Goal: Information Seeking & Learning: Learn about a topic

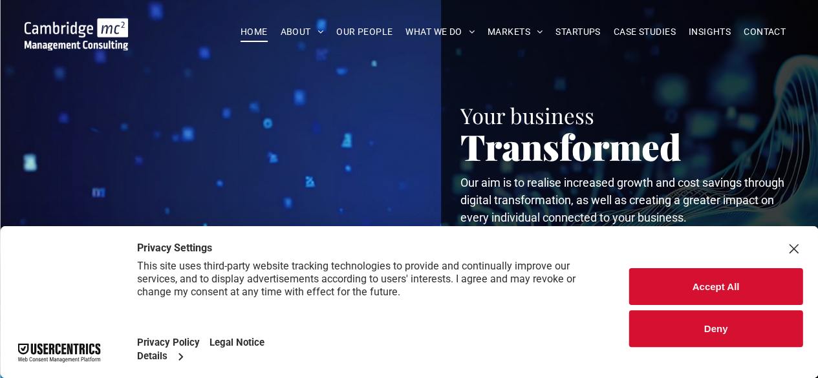
click at [731, 282] on button "Accept All" at bounding box center [715, 286] width 173 height 37
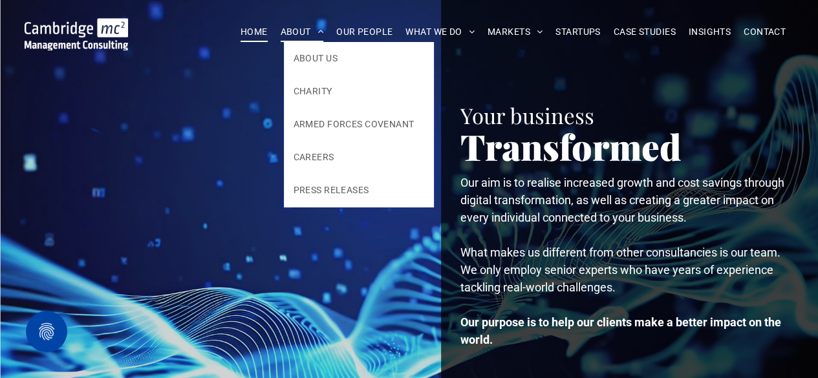
click at [287, 27] on span "ABOUT" at bounding box center [302, 32] width 43 height 20
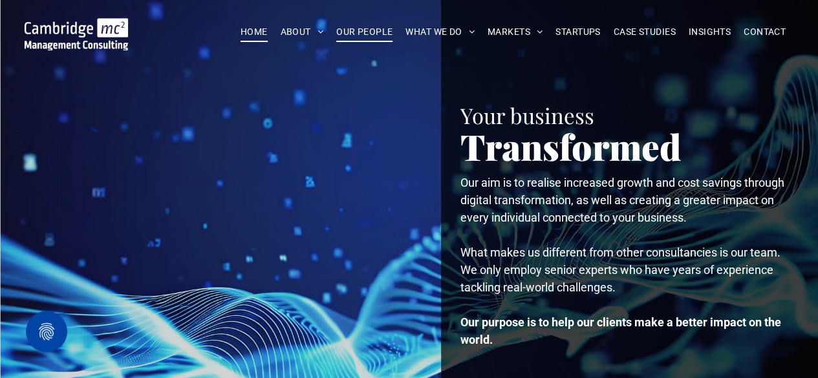
click at [355, 28] on span "OUR PEOPLE" at bounding box center [364, 32] width 56 height 20
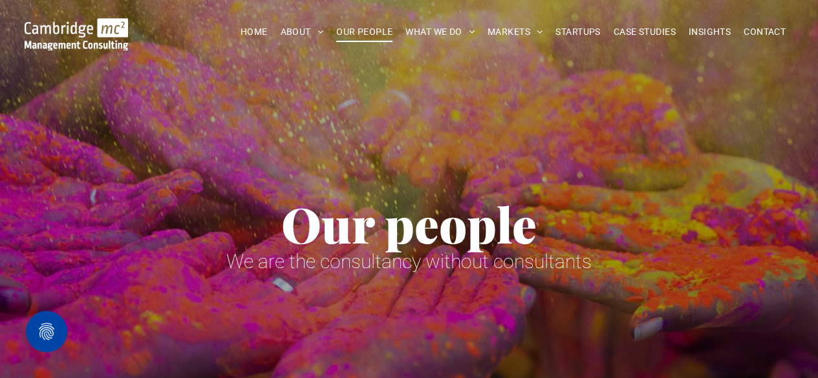
click at [508, 112] on div "Our people We are the consultancy without consultants" at bounding box center [409, 187] width 766 height 206
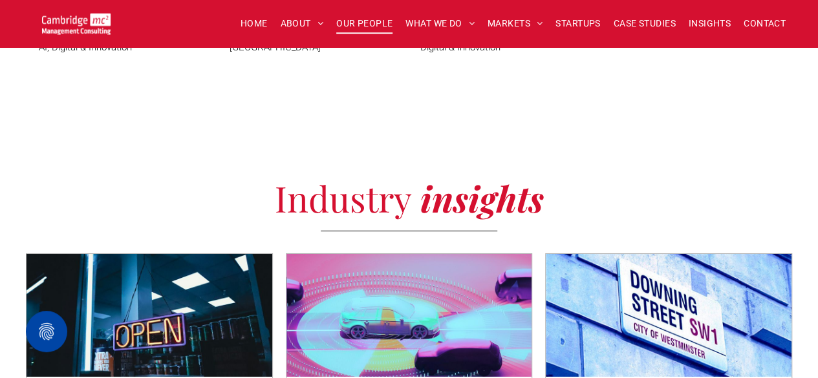
scroll to position [4579, 0]
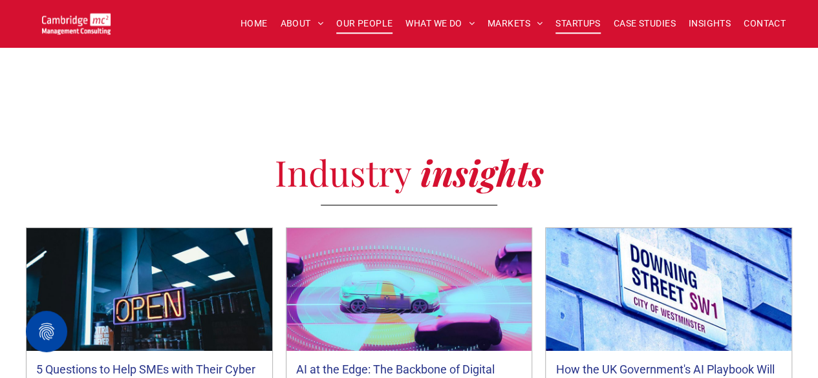
click at [565, 27] on span "STARTUPS" at bounding box center [578, 24] width 45 height 20
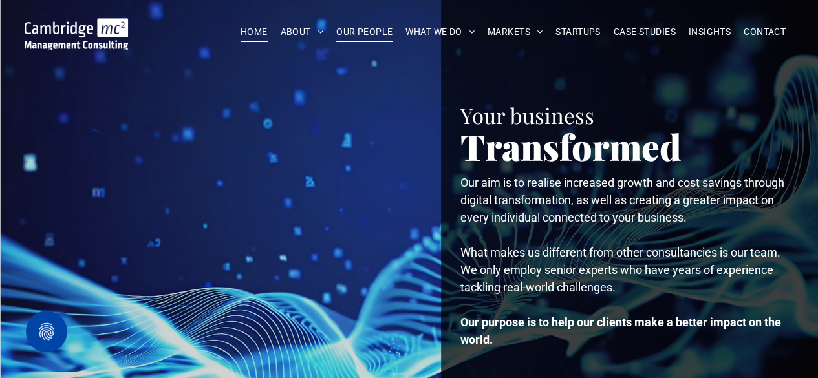
click at [357, 32] on span "OUR PEOPLE" at bounding box center [364, 32] width 56 height 20
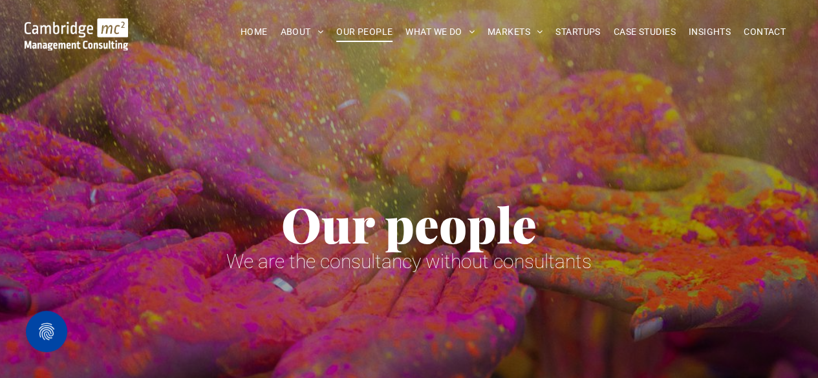
click at [515, 125] on div "Our people We are the consultancy without consultants" at bounding box center [409, 187] width 766 height 206
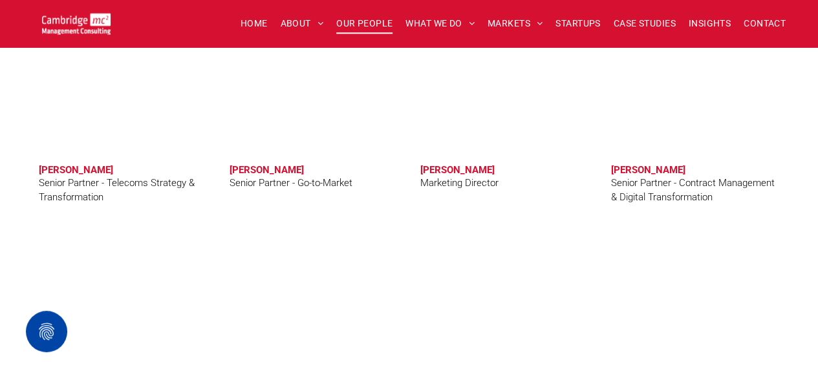
scroll to position [2199, 0]
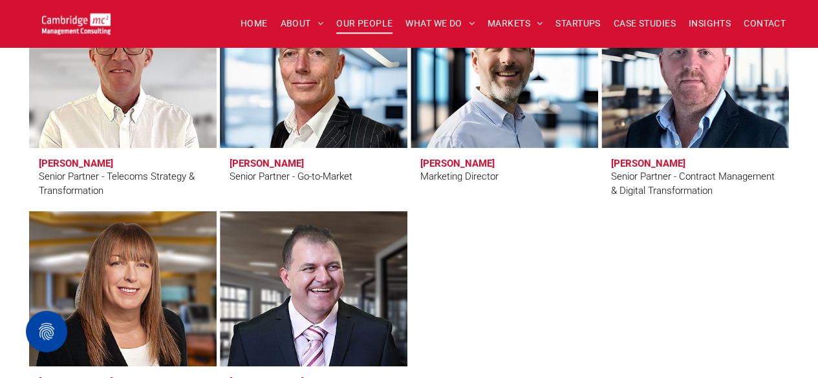
click at [250, 162] on h3 "Andy Bills" at bounding box center [267, 164] width 74 height 12
click at [275, 175] on div "Senior Partner - Go-to-Market" at bounding box center [291, 176] width 123 height 15
click at [277, 105] on link at bounding box center [313, 70] width 199 height 164
